Goal: Information Seeking & Learning: Learn about a topic

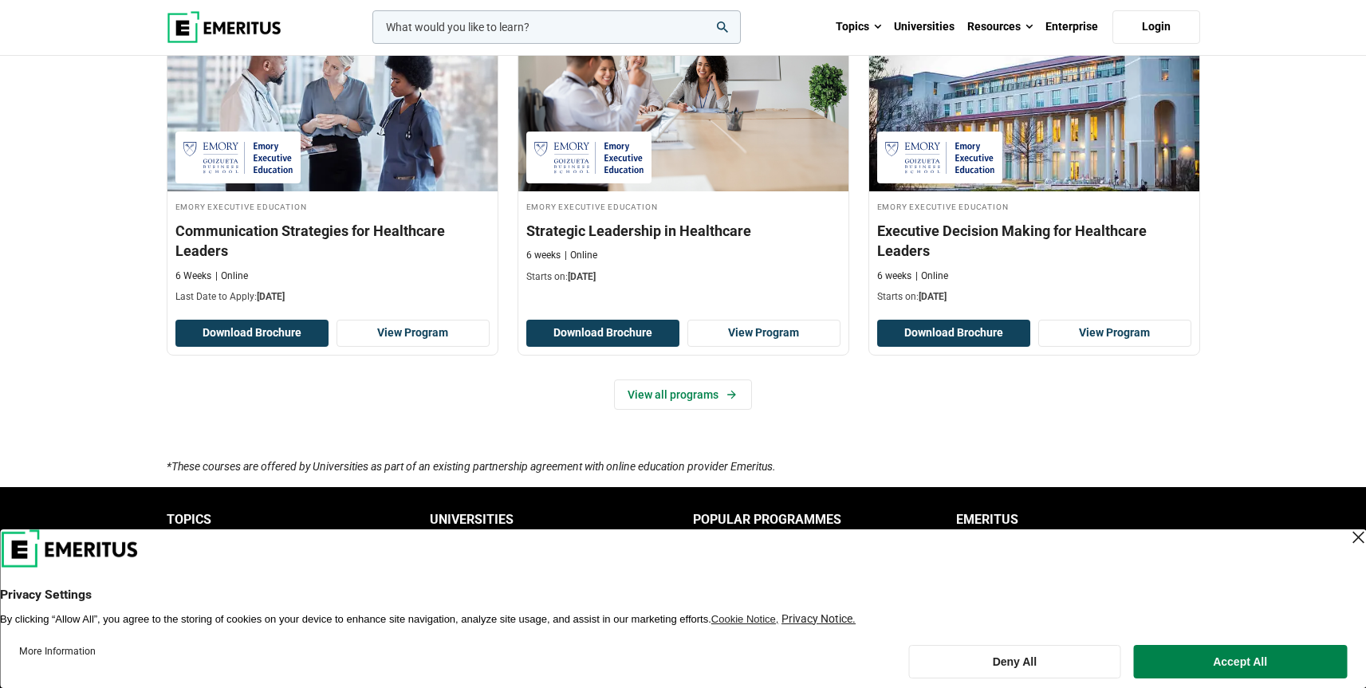
scroll to position [1139, 0]
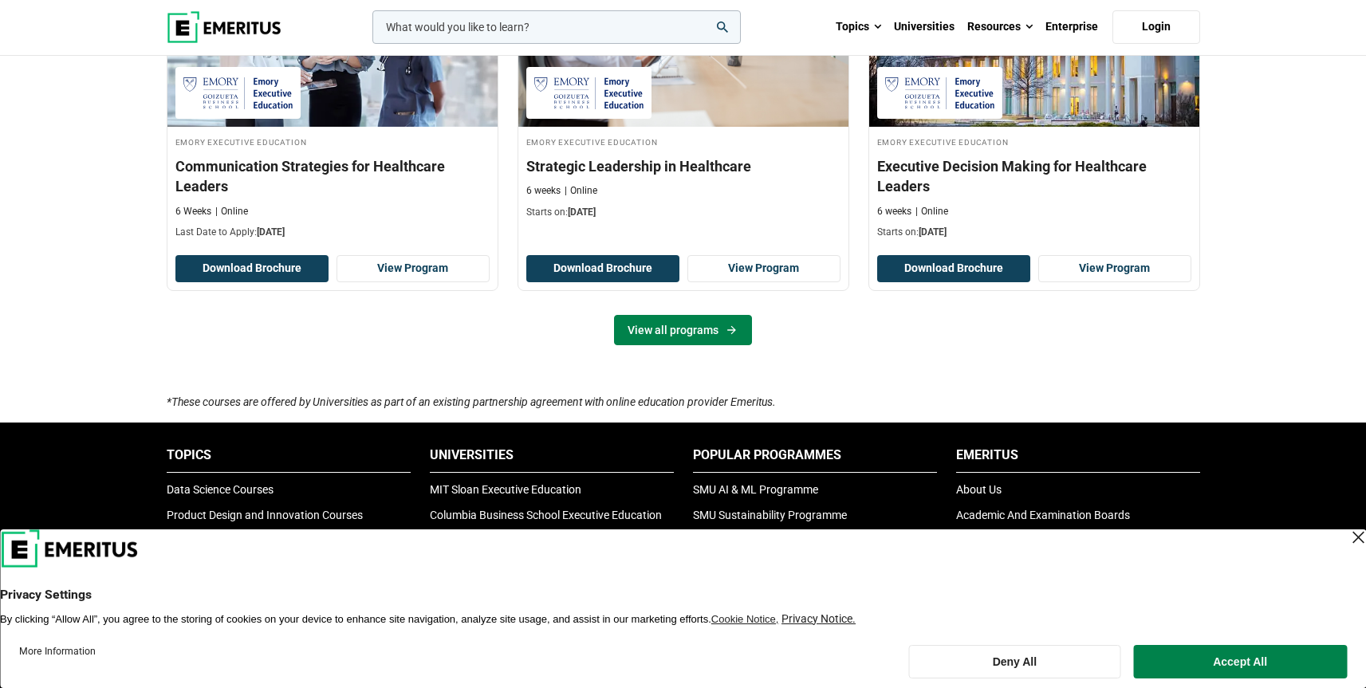
click at [668, 330] on link "View all programs" at bounding box center [683, 330] width 138 height 30
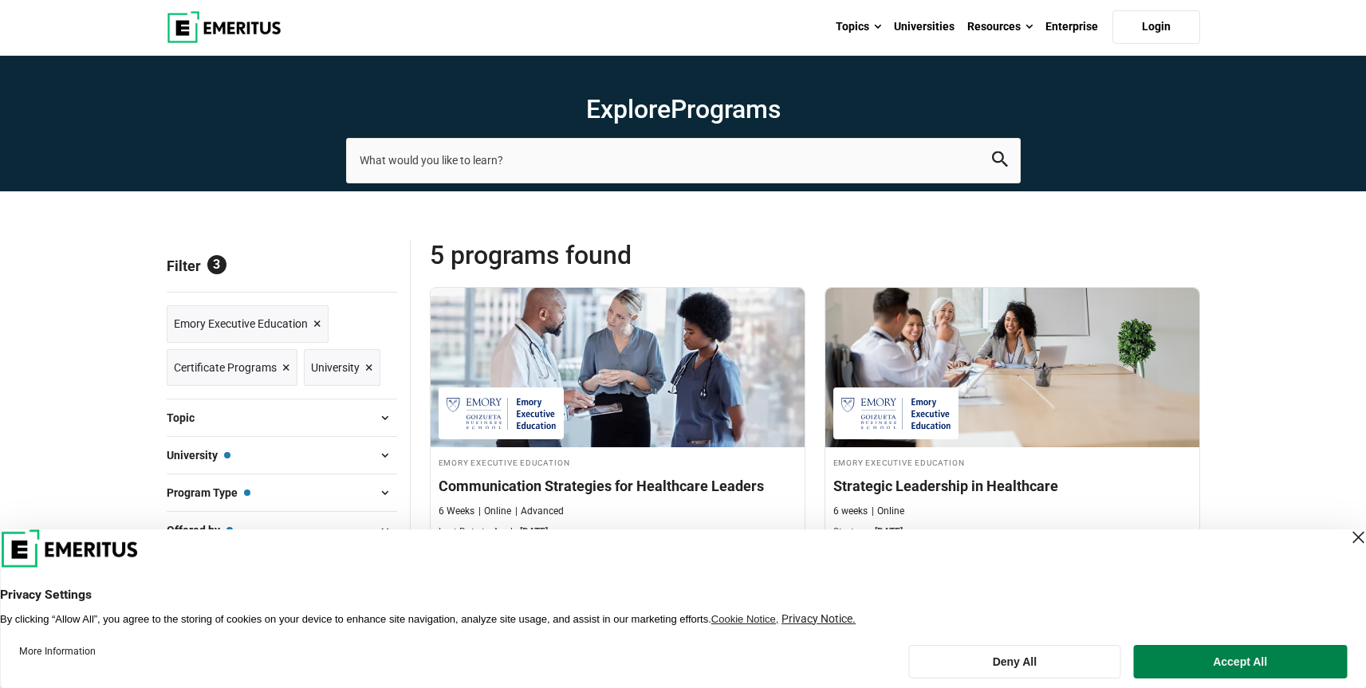
scroll to position [30, 0]
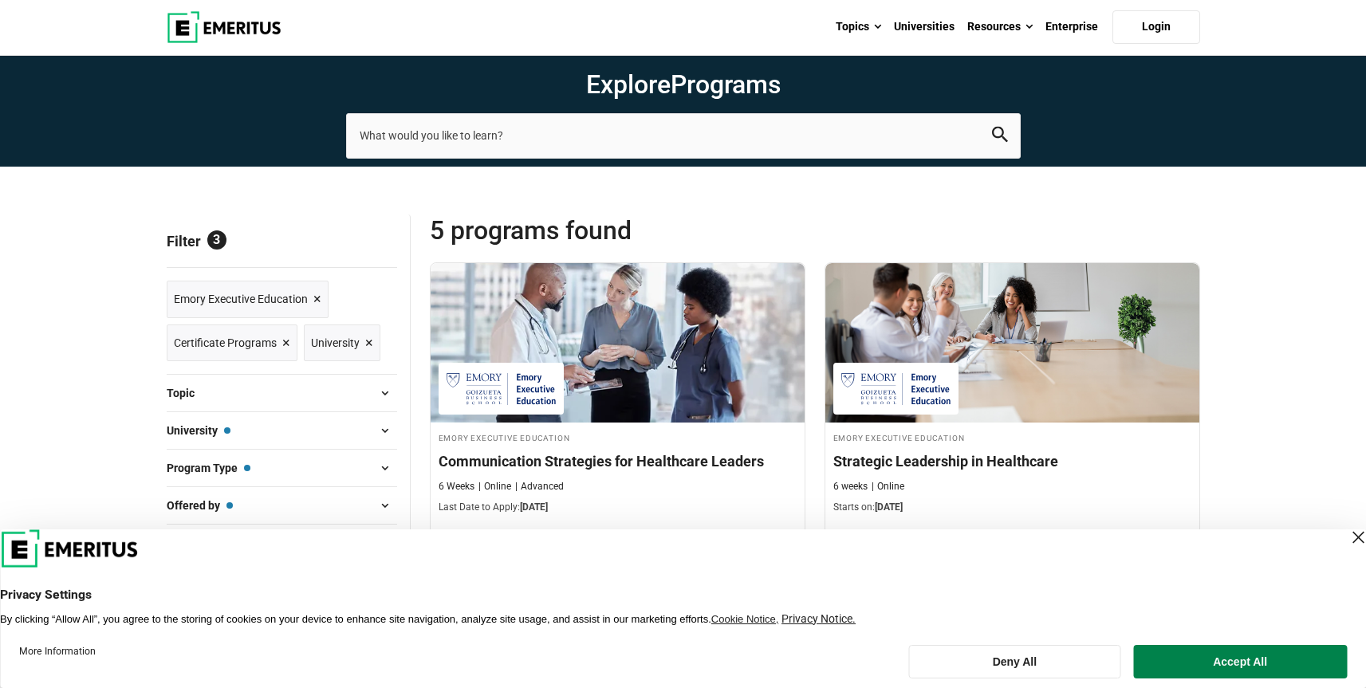
click at [315, 288] on span "×" at bounding box center [317, 299] width 8 height 23
click at [313, 303] on span "×" at bounding box center [317, 299] width 8 height 23
click at [317, 300] on span "×" at bounding box center [317, 299] width 8 height 23
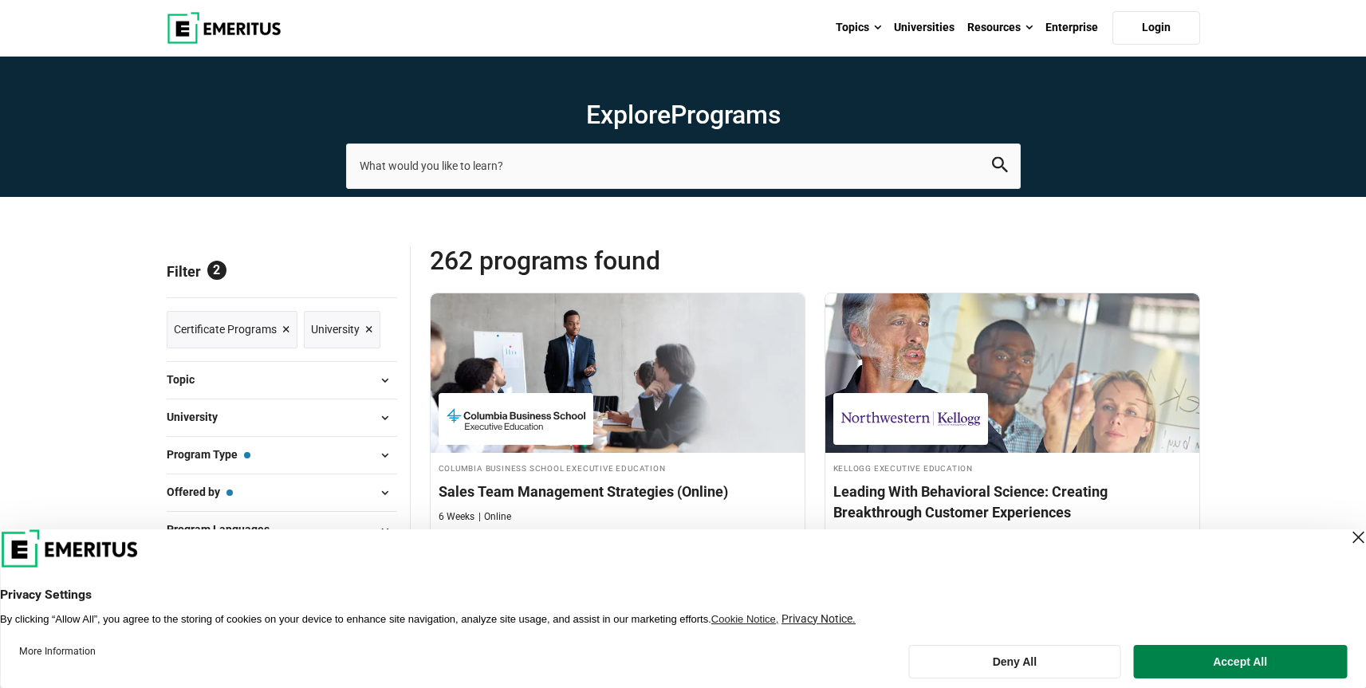
click at [357, 285] on p "Filter 2" at bounding box center [282, 271] width 230 height 53
click at [368, 277] on span "Reset all" at bounding box center [372, 273] width 49 height 21
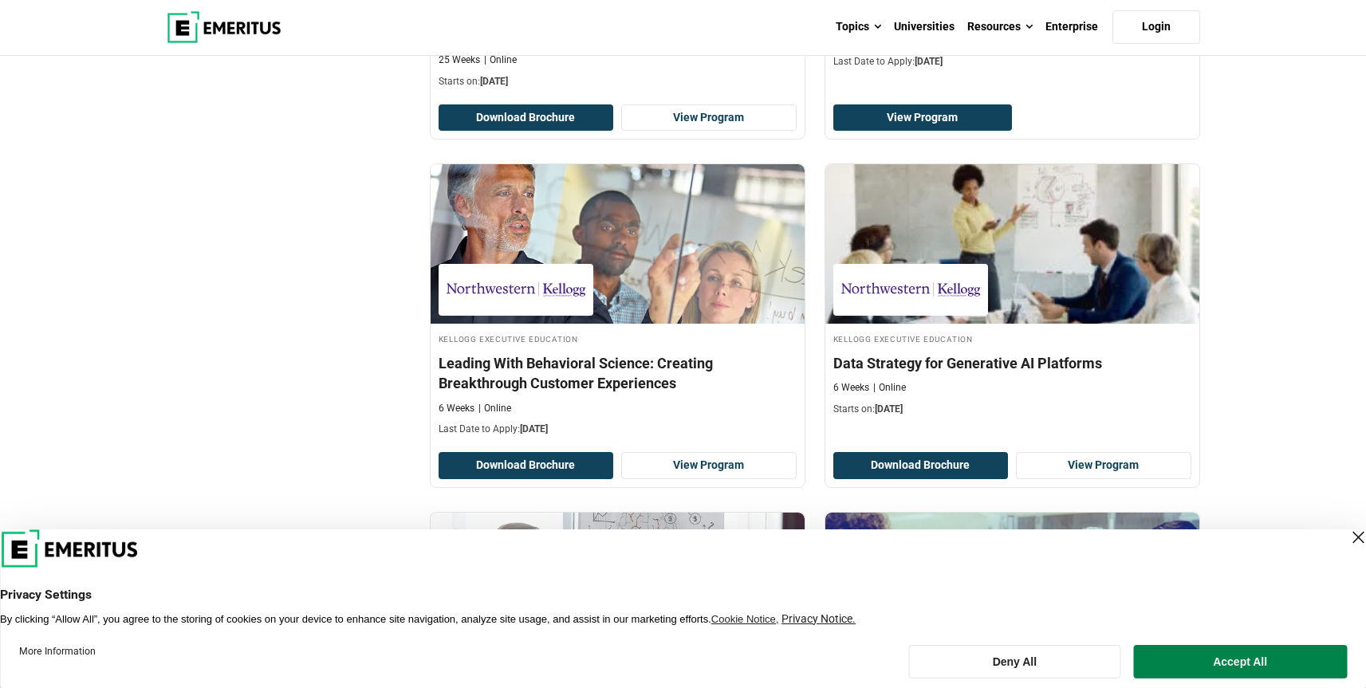
scroll to position [1038, 0]
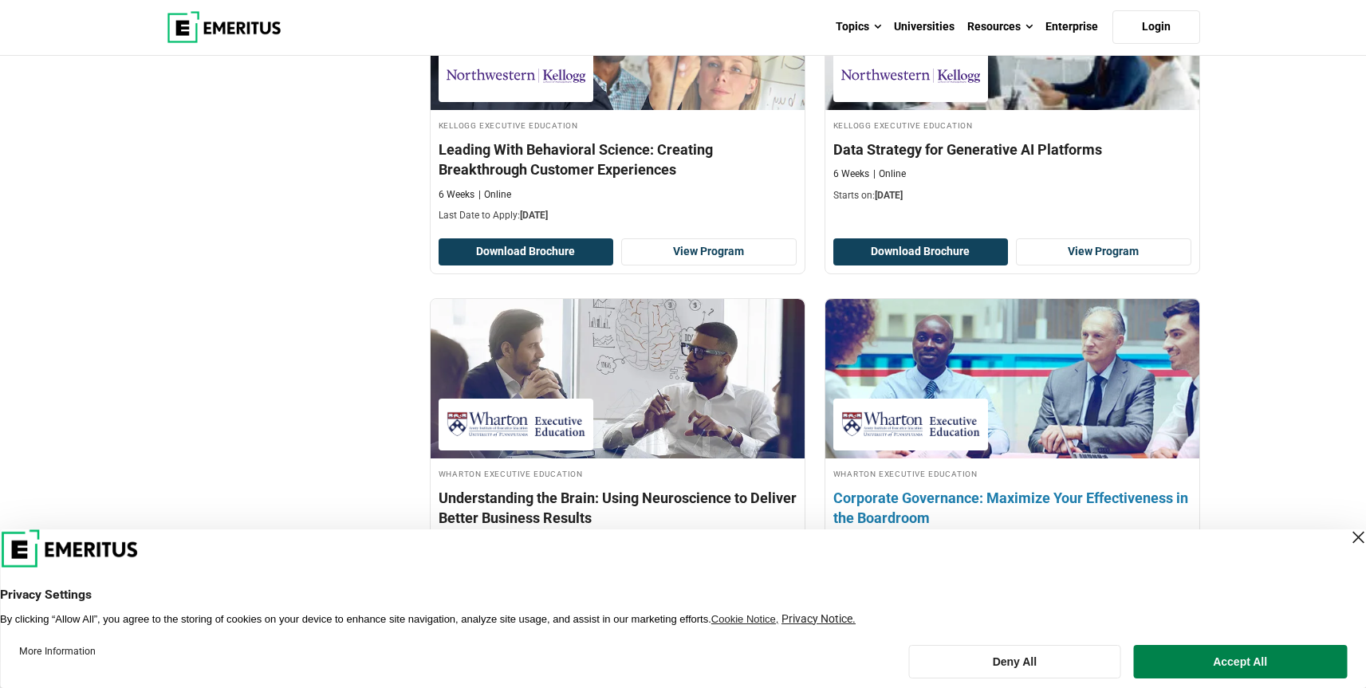
click at [1065, 439] on img at bounding box center [1011, 378] width 411 height 175
